Goal: Find specific page/section: Find specific page/section

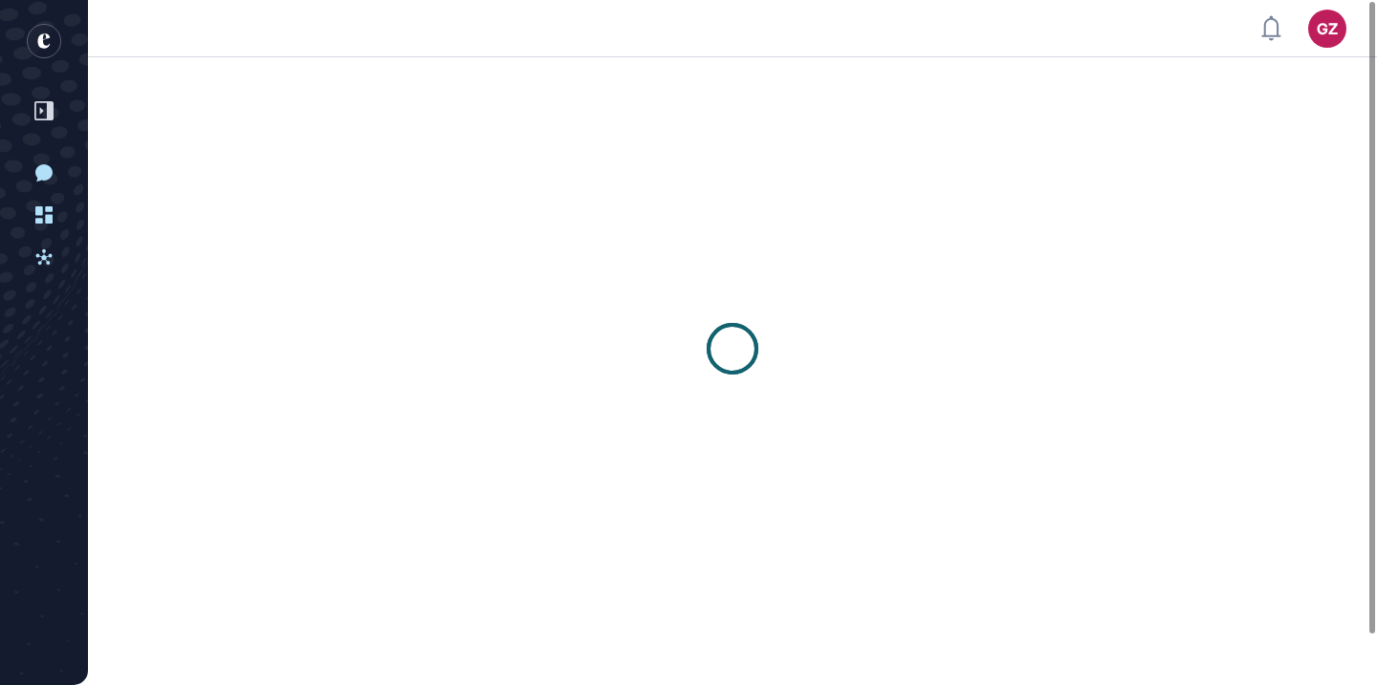
scroll to position [1, 1]
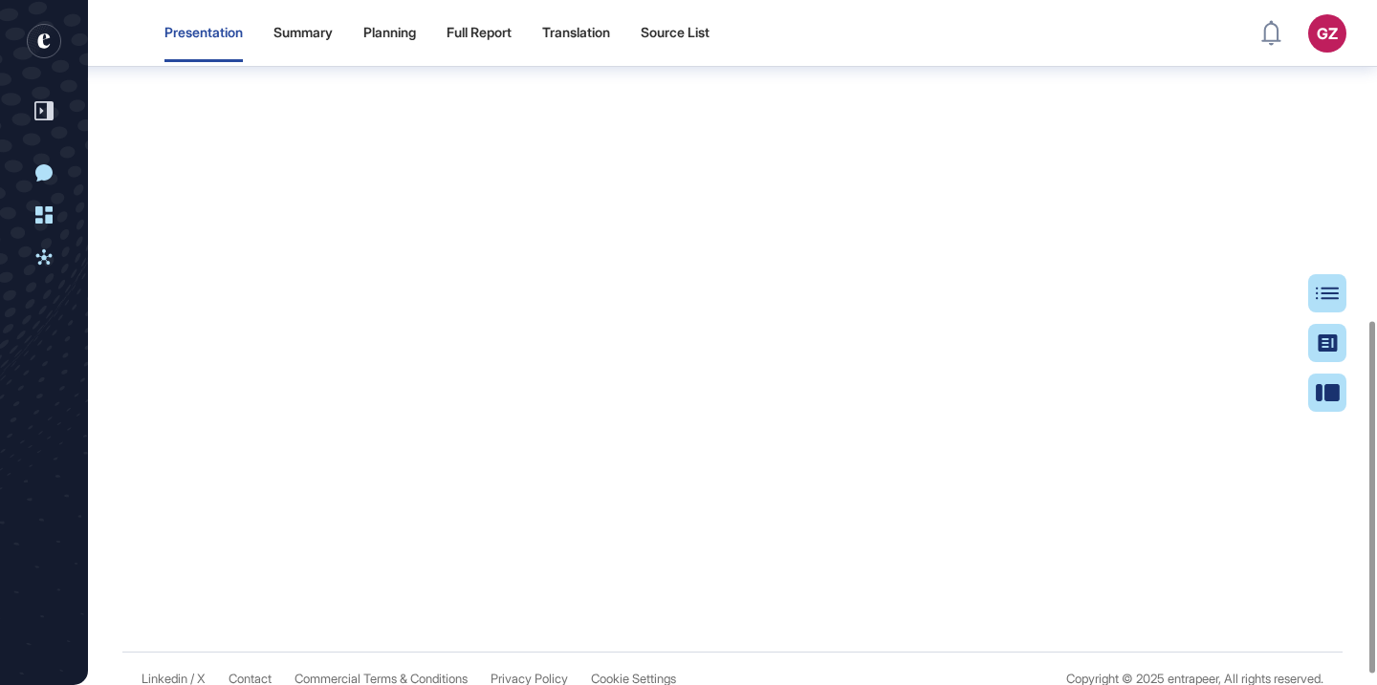
scroll to position [622, 0]
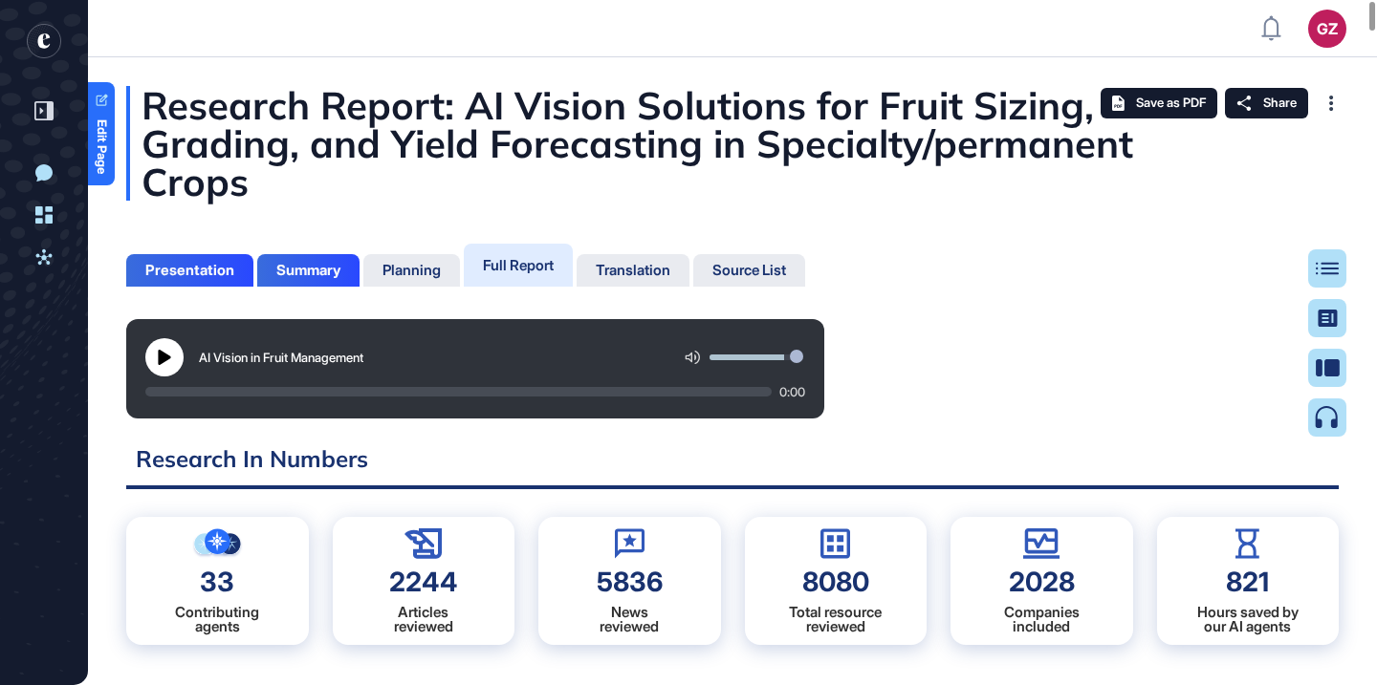
scroll to position [590, 5]
click at [201, 265] on div "Presentation" at bounding box center [189, 270] width 89 height 17
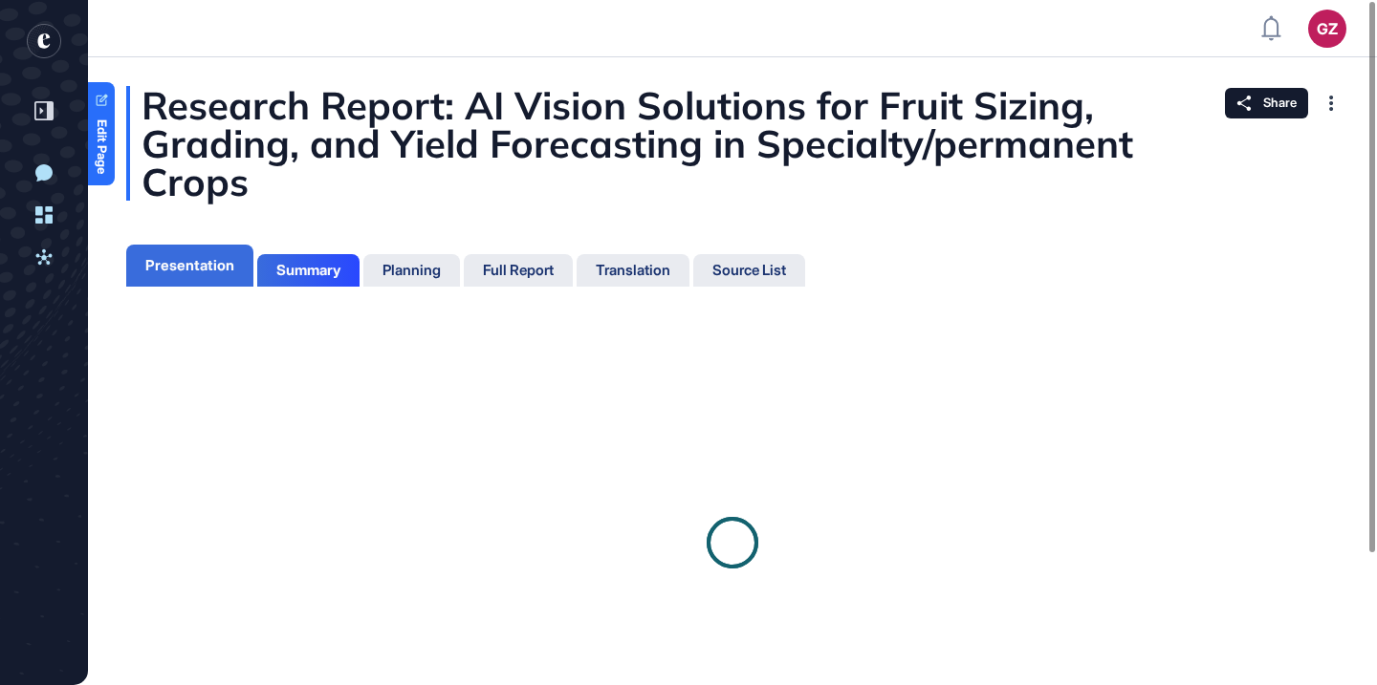
scroll to position [9, 1]
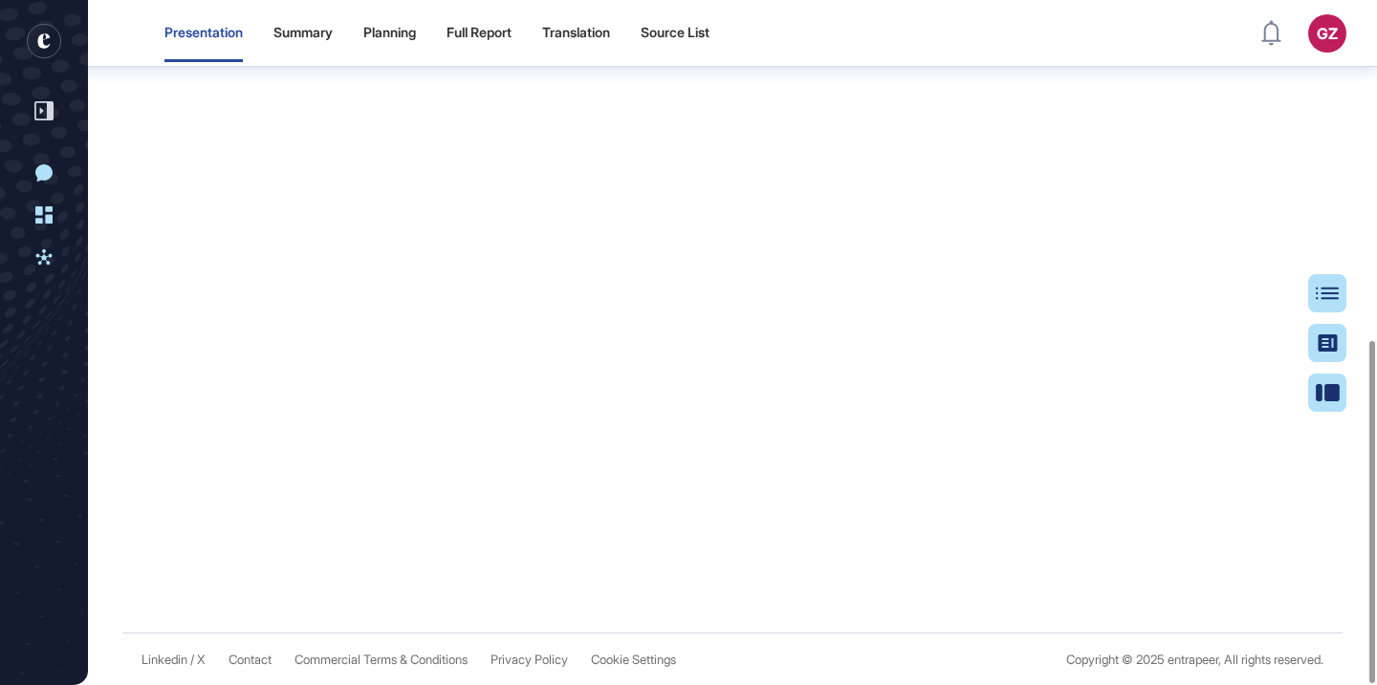
scroll to position [681, 0]
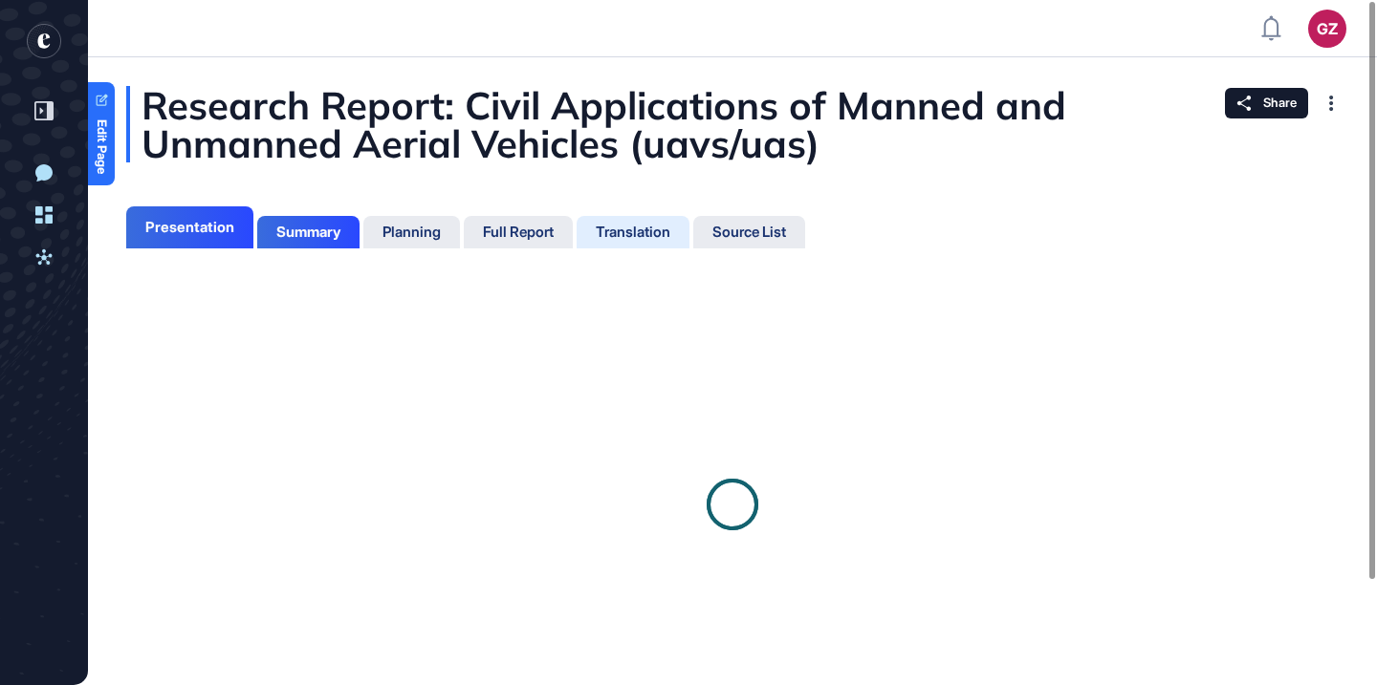
scroll to position [9, 1]
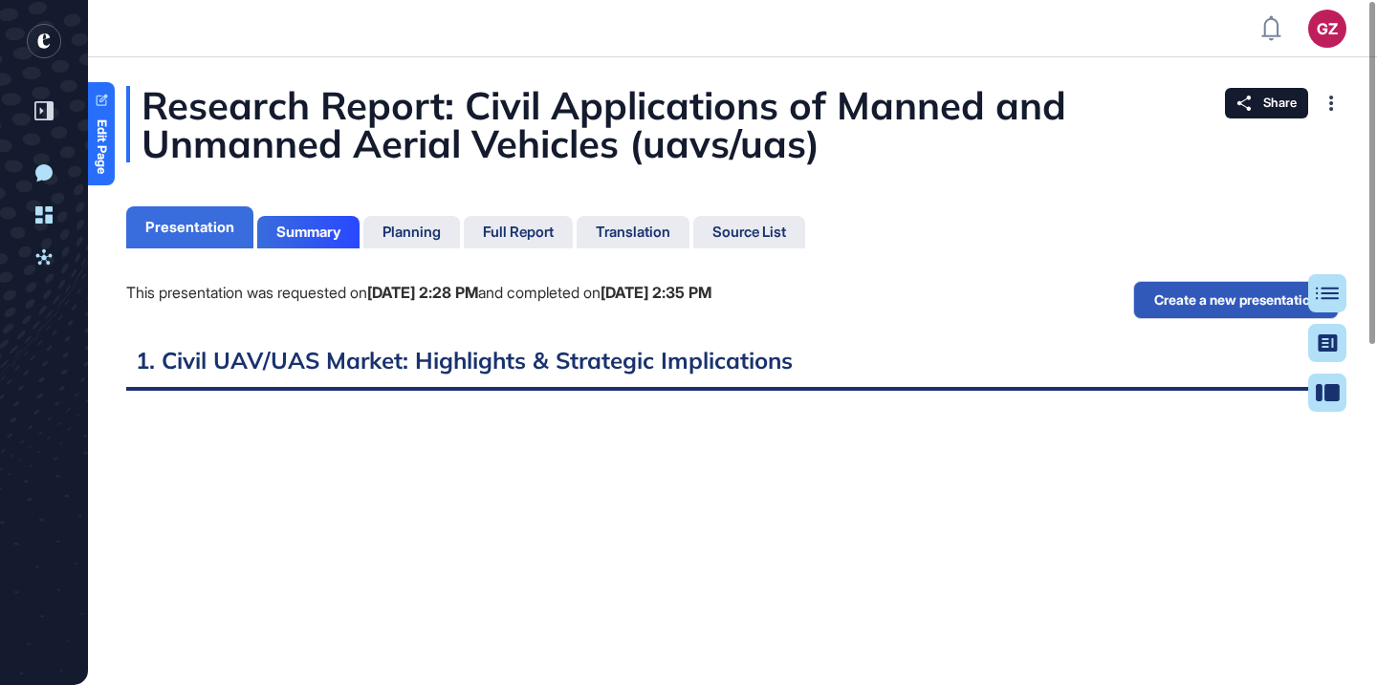
scroll to position [9, 1]
click at [210, 228] on div "Presentation" at bounding box center [189, 227] width 89 height 17
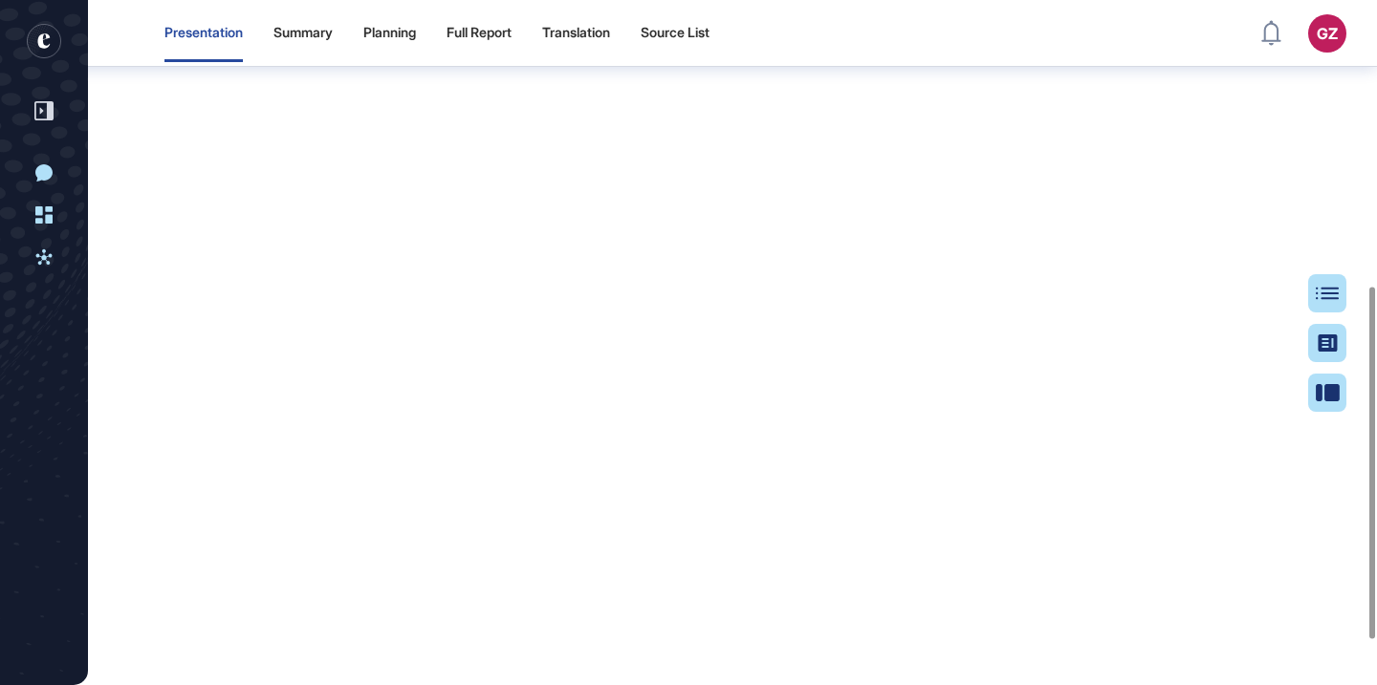
scroll to position [642, 0]
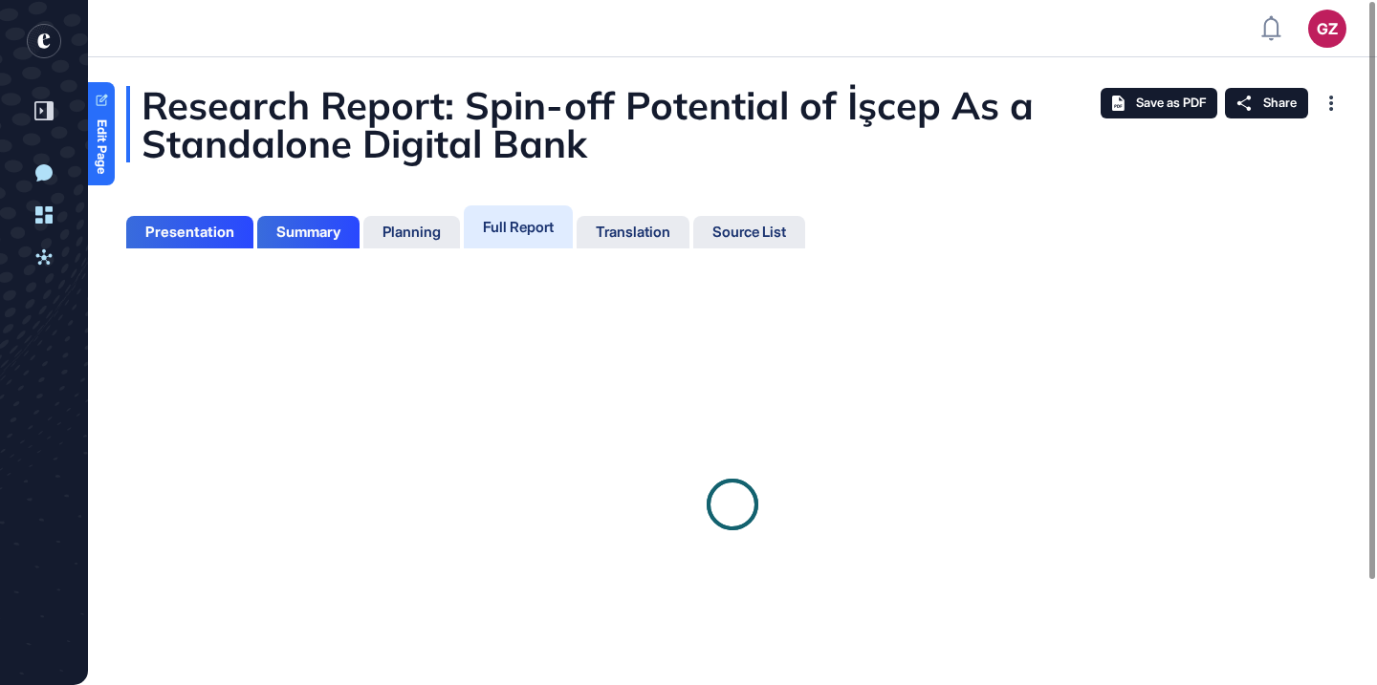
scroll to position [9, 1]
click at [232, 233] on div "Presentation" at bounding box center [189, 232] width 89 height 17
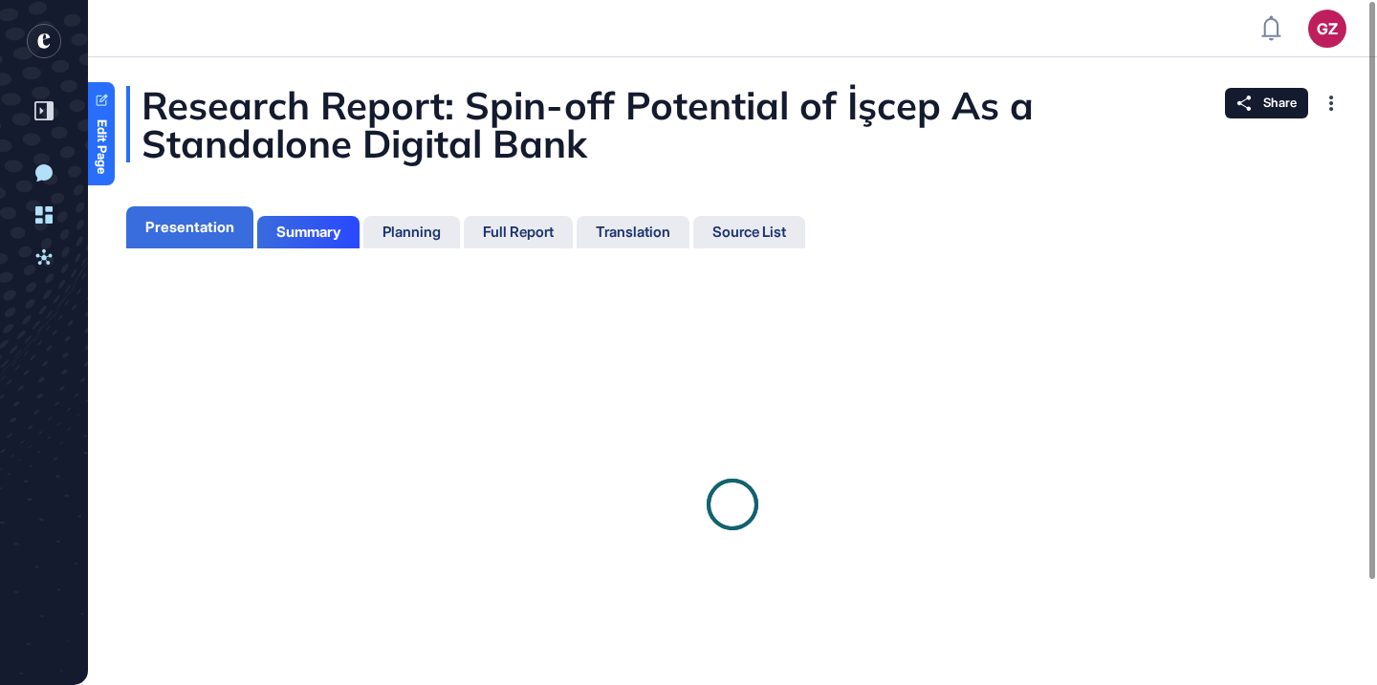
scroll to position [590, 5]
click at [210, 241] on div "Presentation" at bounding box center [189, 227] width 127 height 42
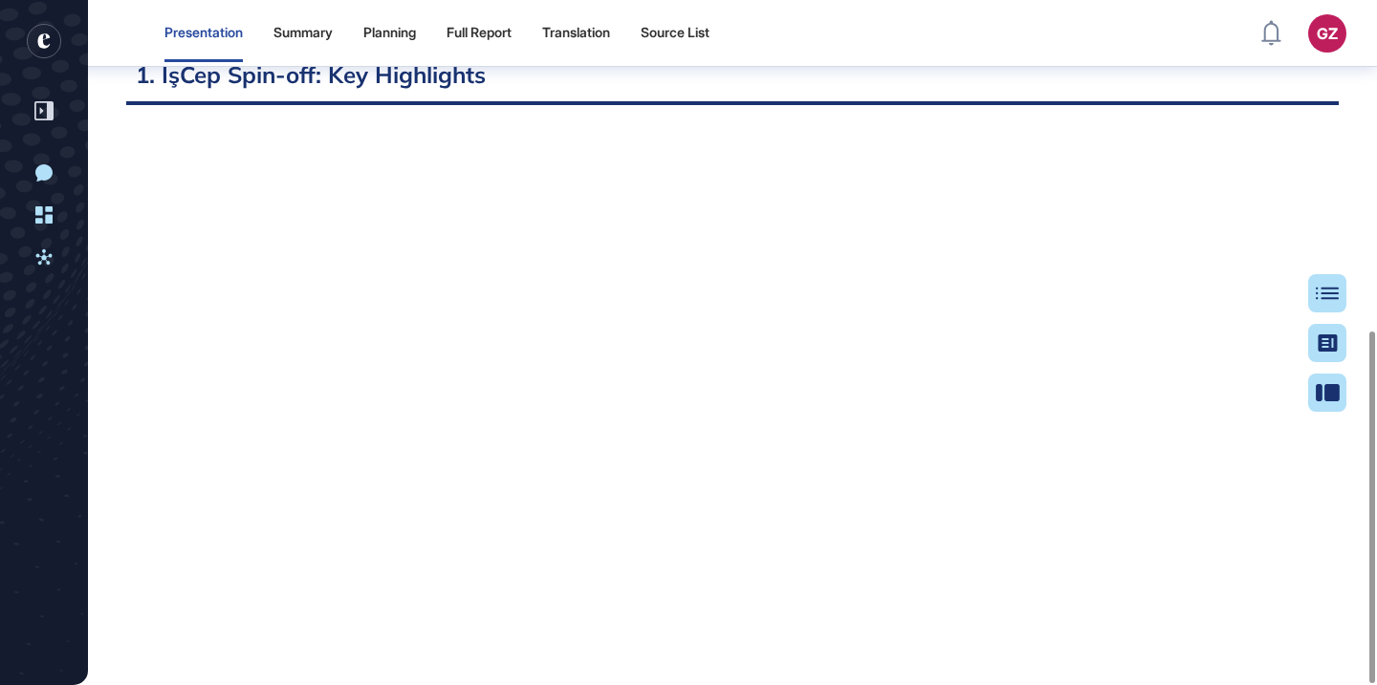
scroll to position [642, 0]
